Goal: Check status

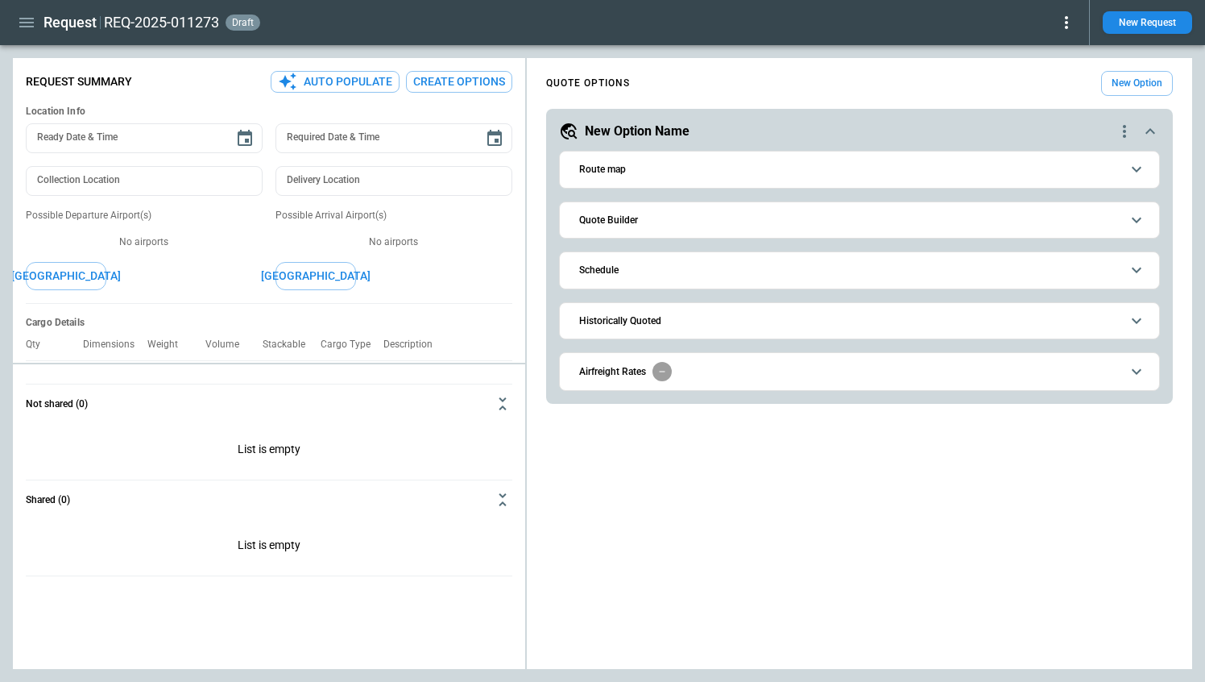
scroll to position [210, 0]
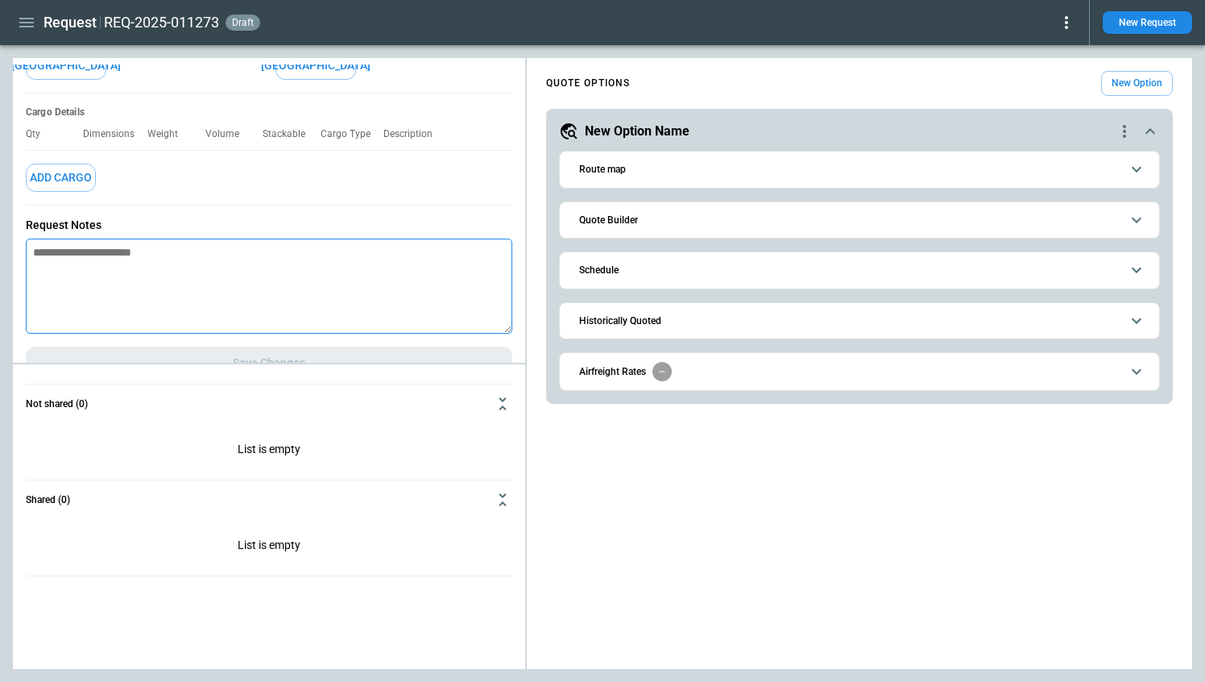
click at [1133, 274] on icon "scrollable content" at bounding box center [1136, 269] width 19 height 19
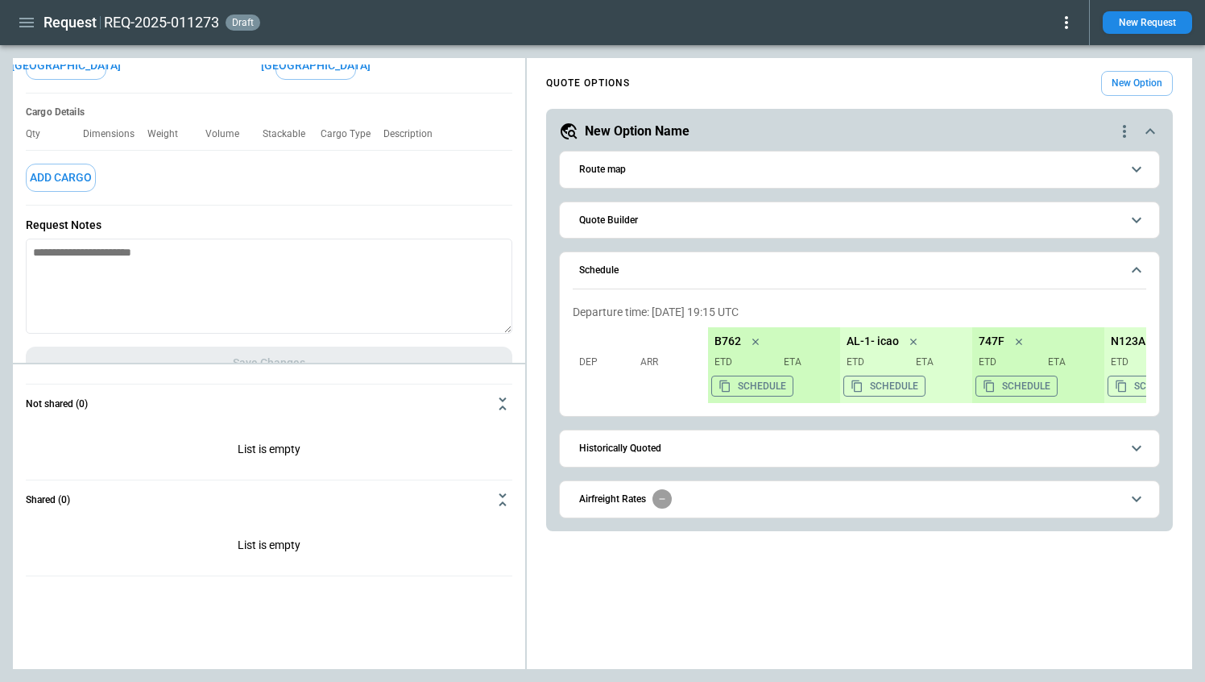
drag, startPoint x: 781, startPoint y: 313, endPoint x: 565, endPoint y: 313, distance: 216.7
click at [565, 313] on div "Schedule Departure time: [DATE] 19:15 UTC Dep Arr B762 ETD ETA Schedule AL-1- i…" at bounding box center [859, 333] width 601 height 165
click at [799, 316] on p "Departure time: [DATE] 19:15 UTC" at bounding box center [860, 312] width 574 height 14
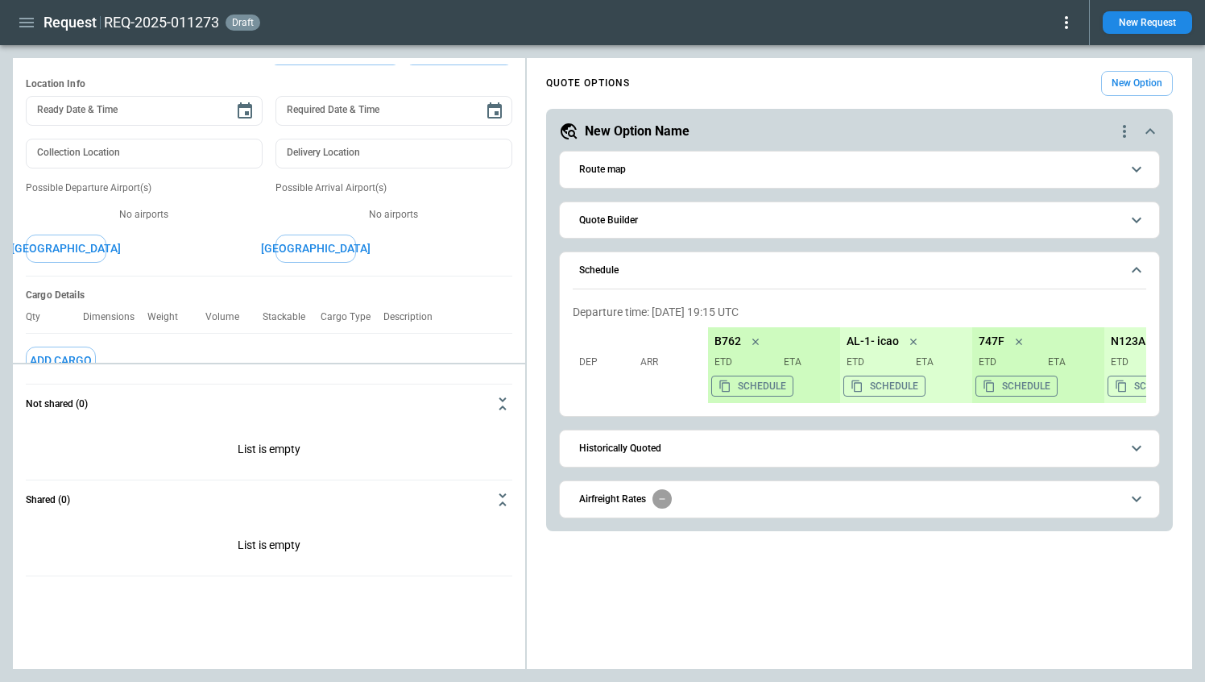
scroll to position [239, 0]
